Goal: Contribute content

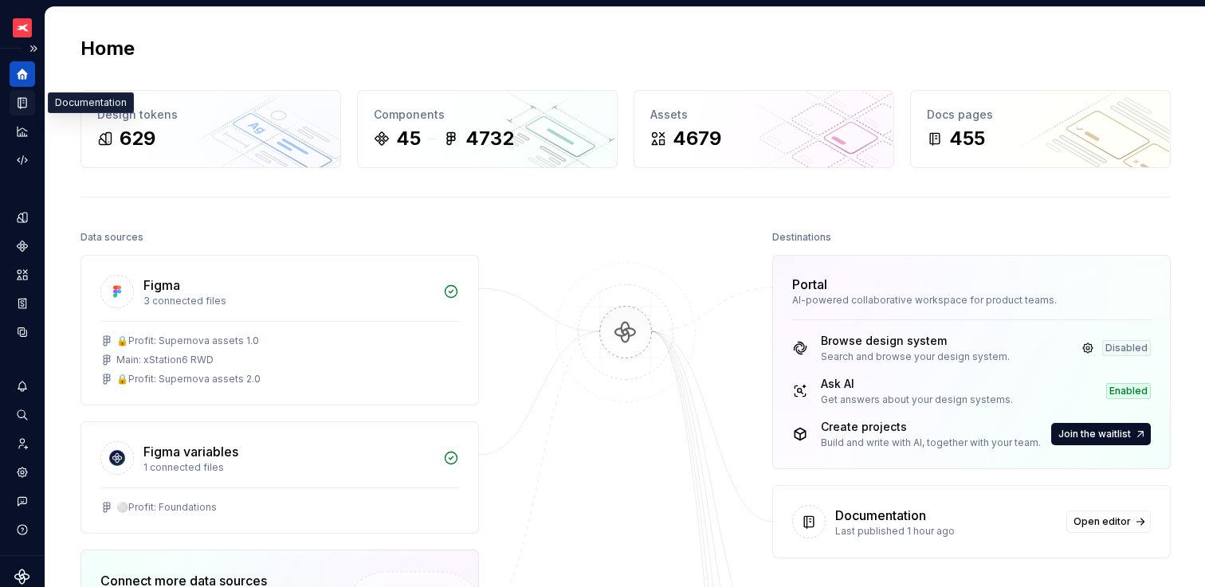
click at [19, 99] on icon "Documentation" at bounding box center [22, 103] width 14 height 14
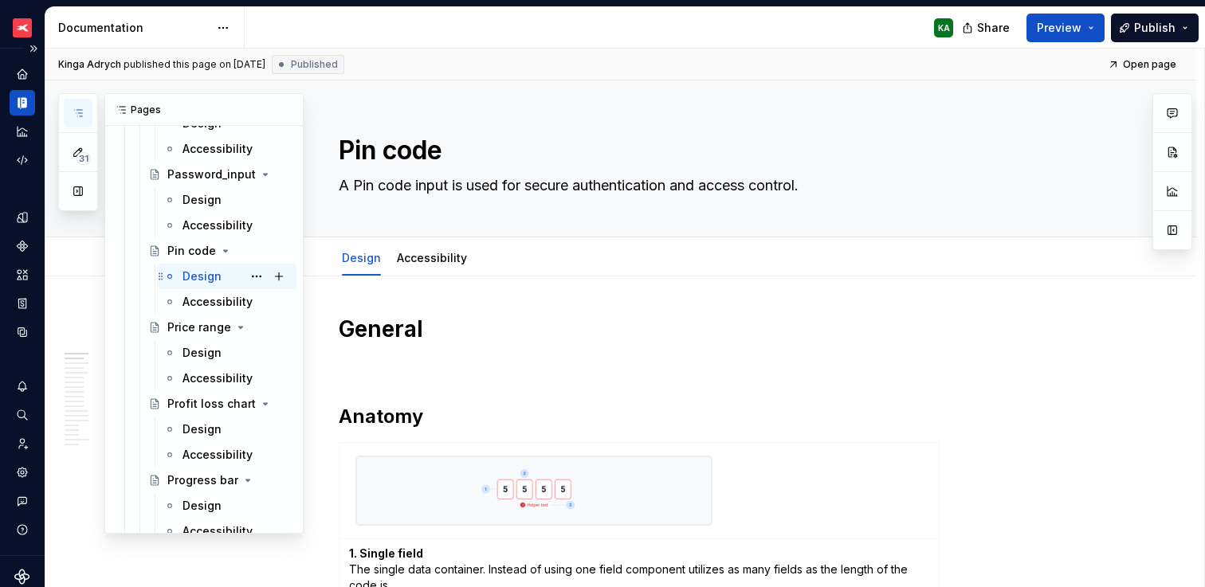
scroll to position [5541, 0]
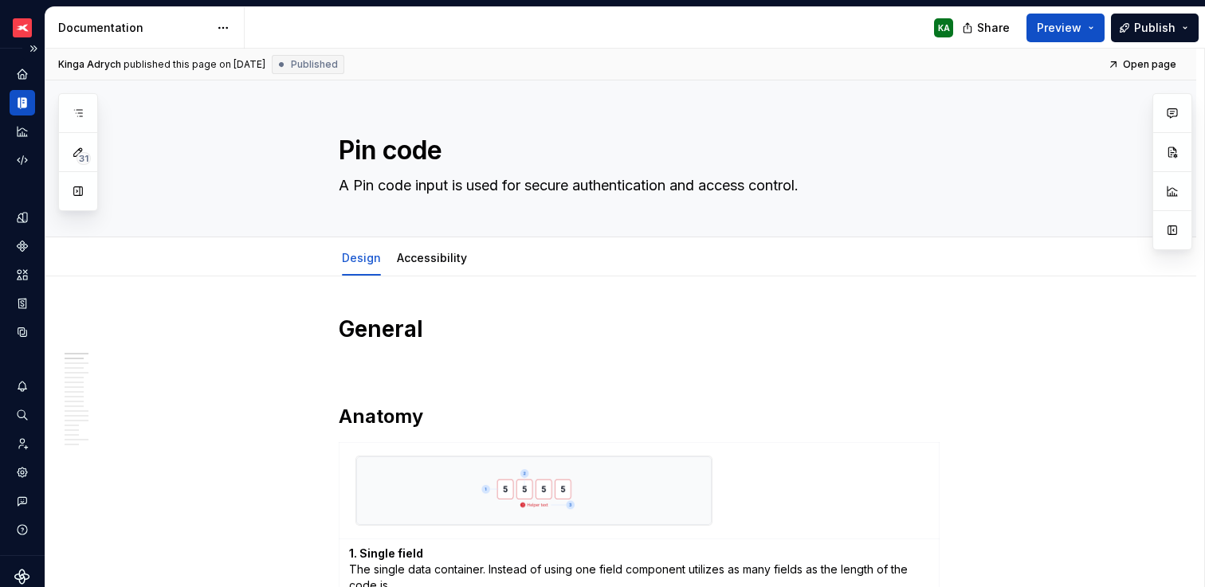
click at [21, 102] on icon "Documentation" at bounding box center [22, 103] width 14 height 14
type textarea "*"
